Goal: Information Seeking & Learning: Learn about a topic

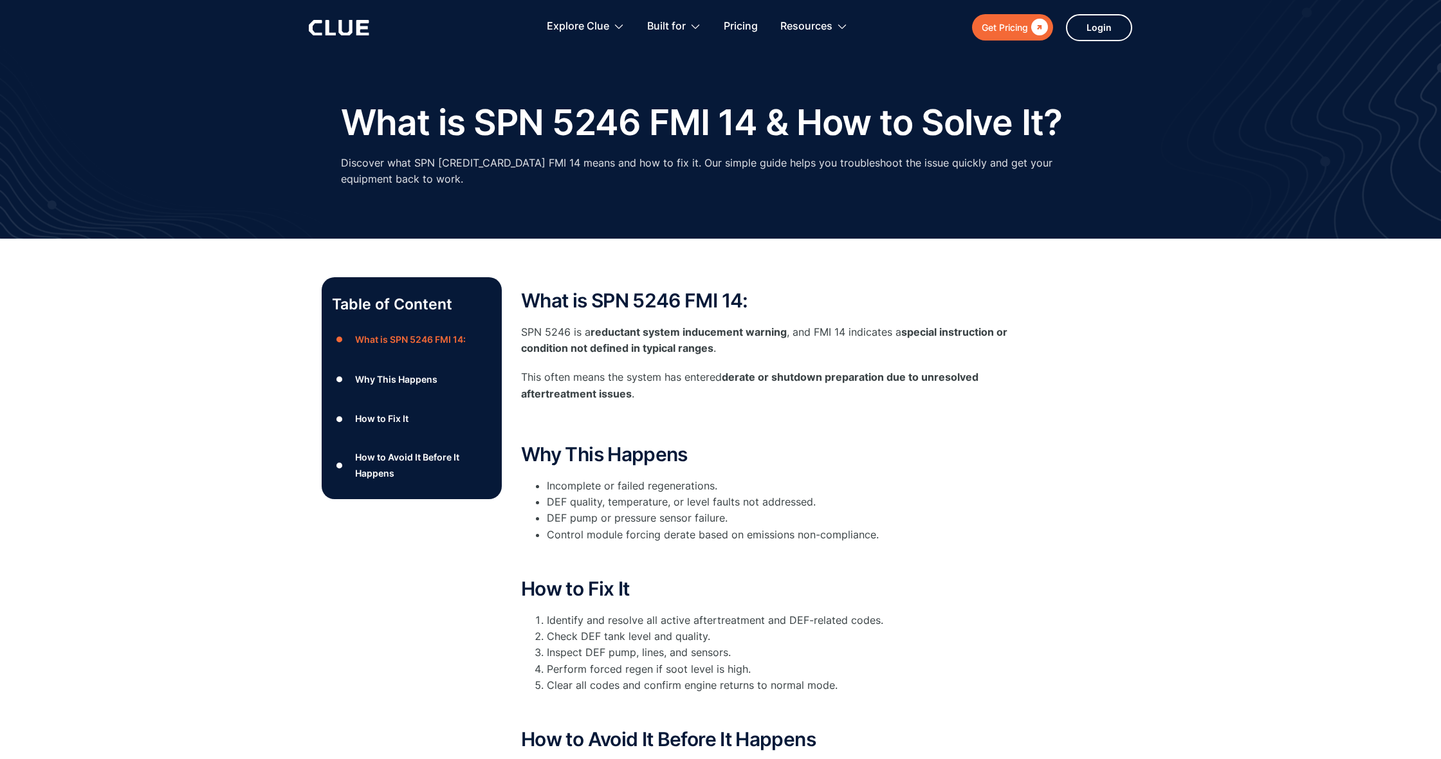
scroll to position [27, 0]
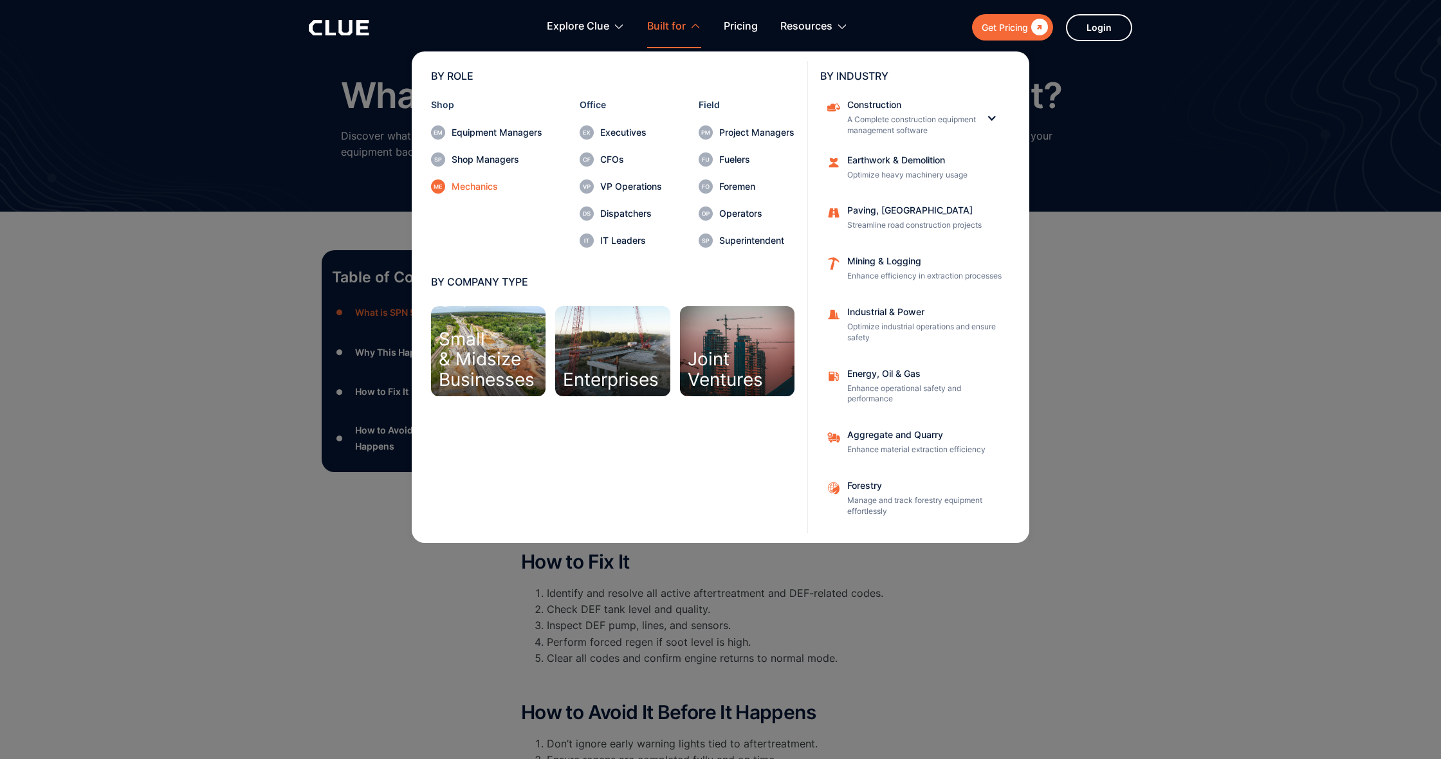
click at [479, 187] on div "Mechanics" at bounding box center [497, 186] width 91 height 9
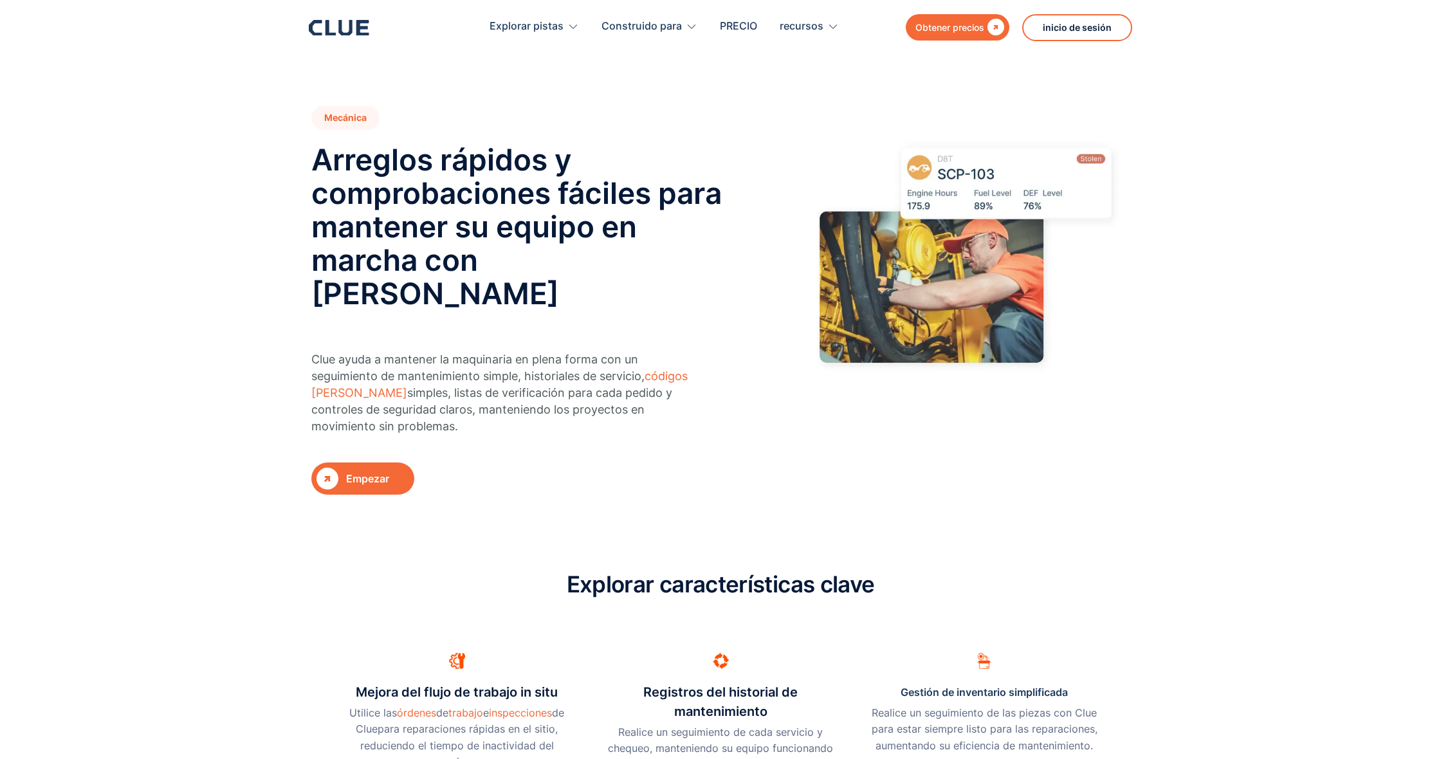
click at [355, 471] on div "Empezar" at bounding box center [367, 479] width 43 height 16
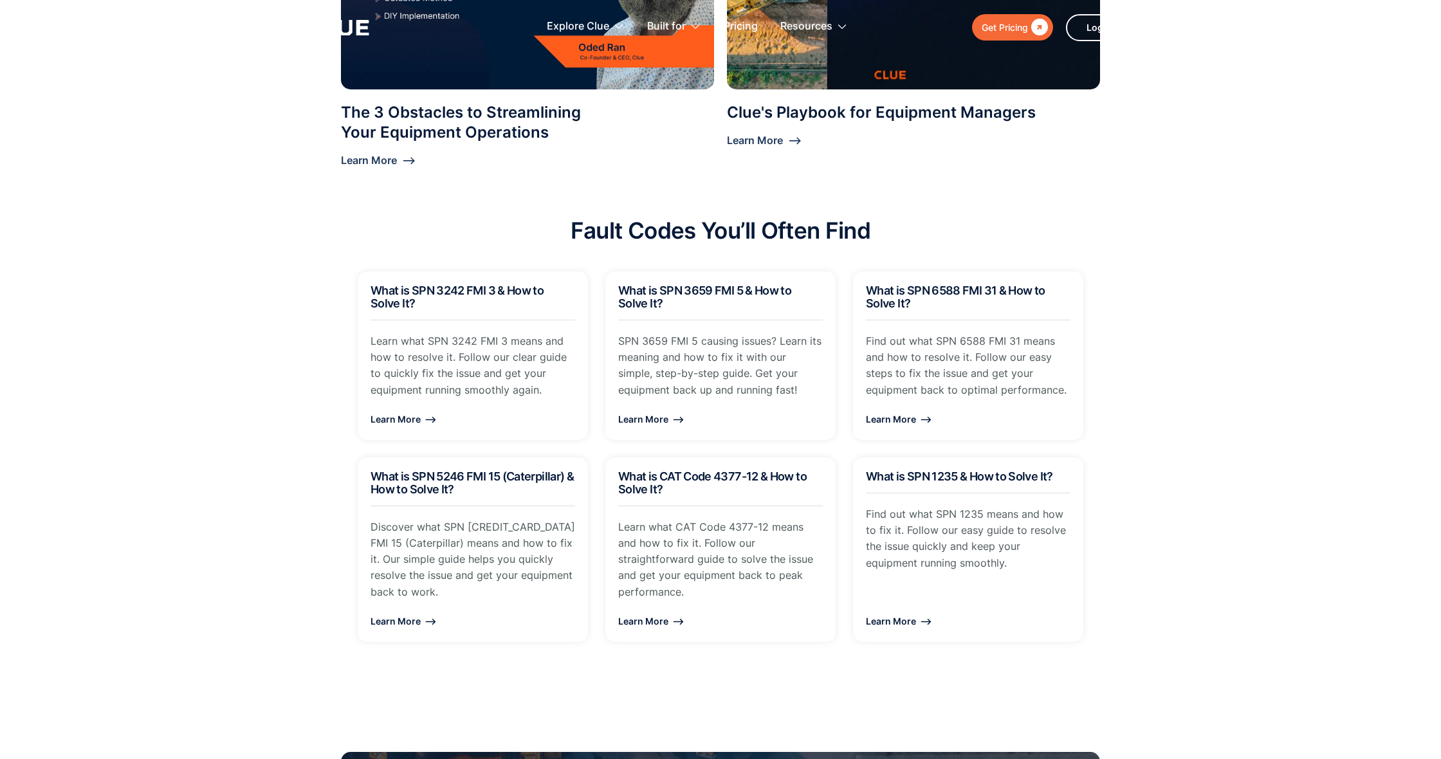
scroll to position [311, 0]
